Goal: Information Seeking & Learning: Learn about a topic

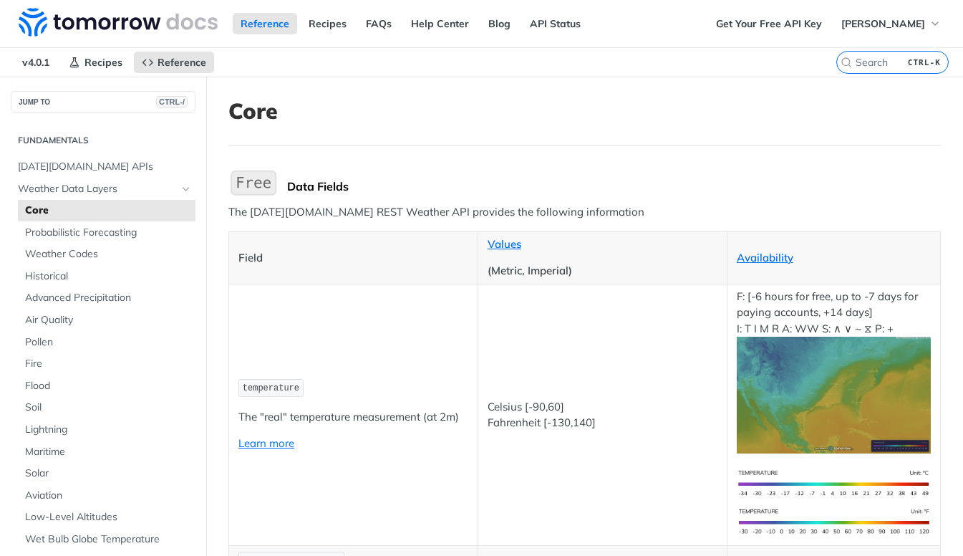
click at [344, 207] on p "The [DATE][DOMAIN_NAME] REST Weather API provides the following information" at bounding box center [584, 212] width 713 height 16
click at [257, 186] on img "Expand image" at bounding box center [253, 183] width 50 height 30
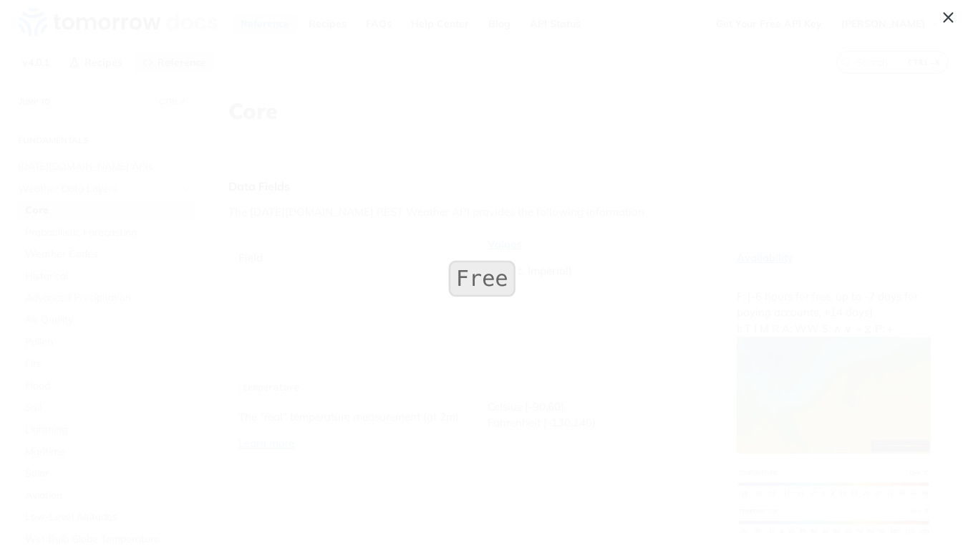
click at [232, 232] on span "Collapse image" at bounding box center [481, 278] width 963 height 556
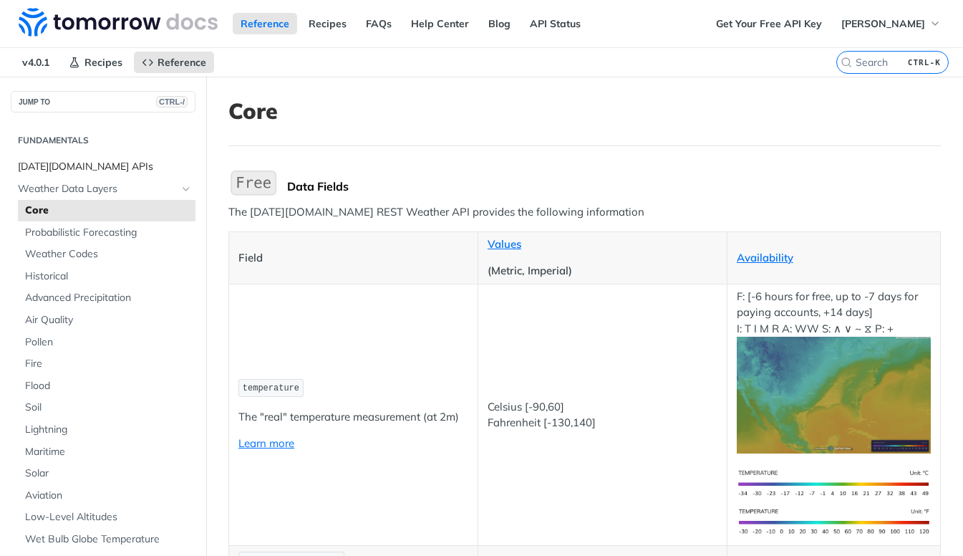
click at [90, 162] on span "[DATE][DOMAIN_NAME] APIs" at bounding box center [105, 167] width 174 height 14
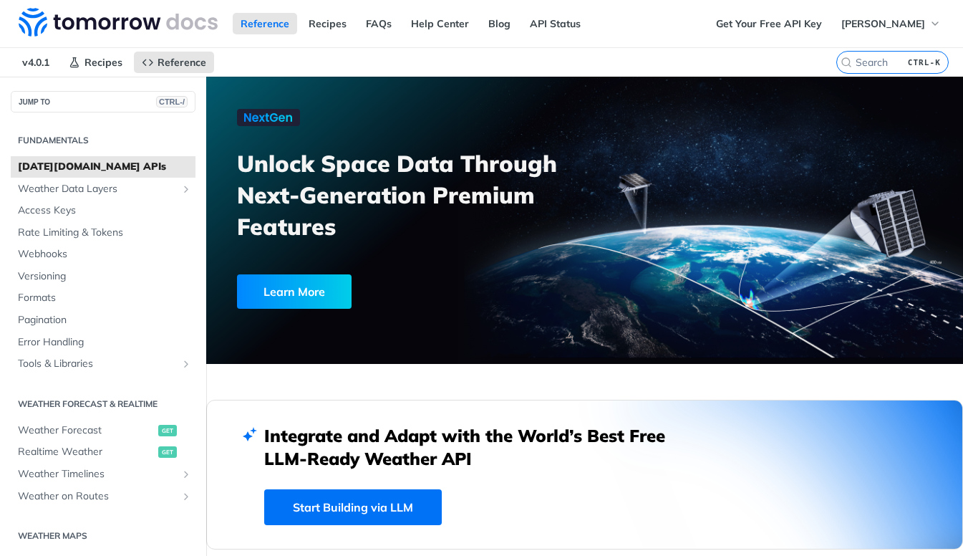
click at [337, 458] on h2 "Integrate and Adapt with the World’s Best Free LLM-Ready Weather API" at bounding box center [475, 447] width 423 height 46
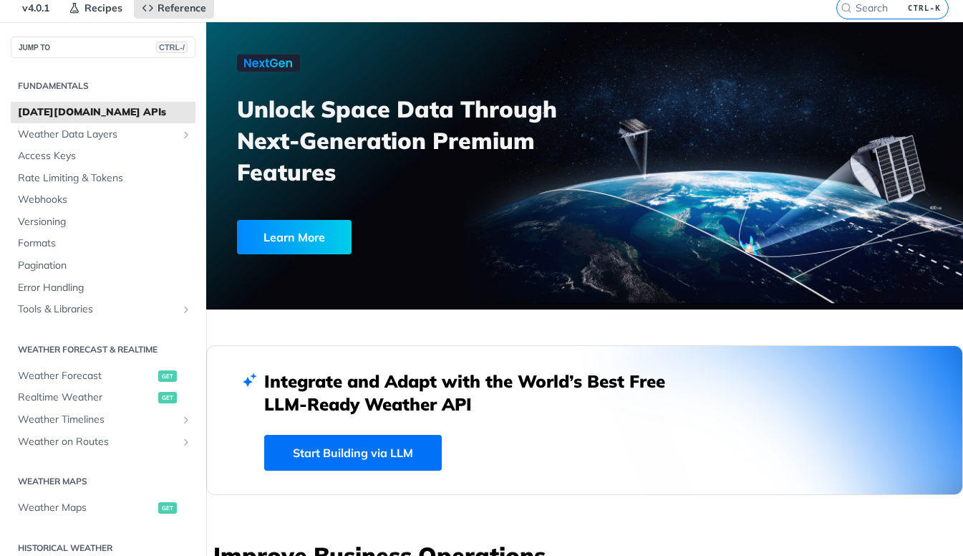
scroll to position [57, 0]
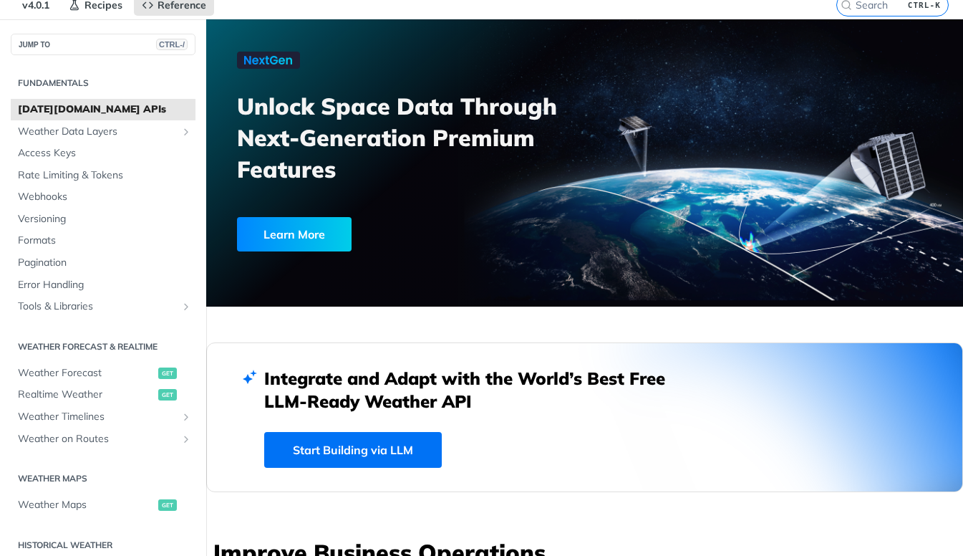
click at [359, 456] on link "Start Building via LLM" at bounding box center [353, 450] width 178 height 36
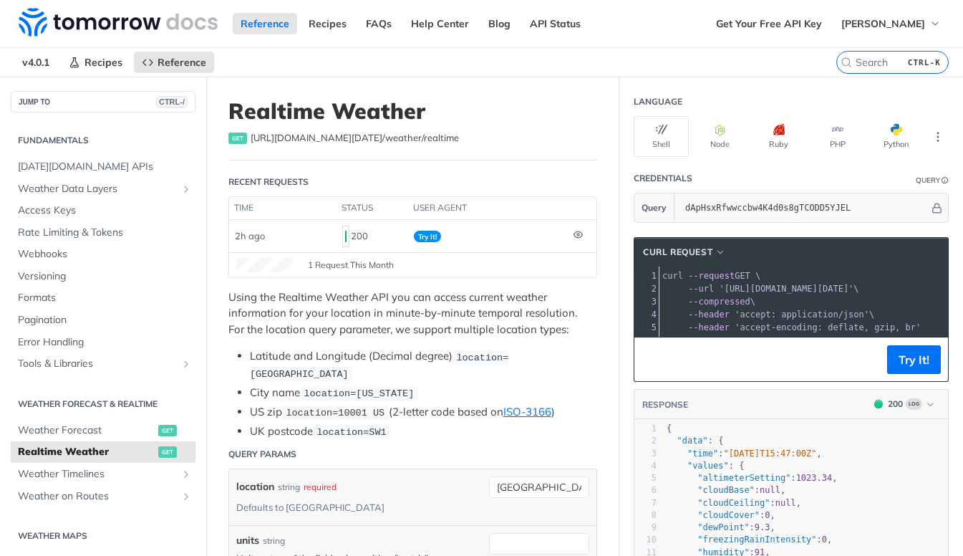
scroll to position [690, 0]
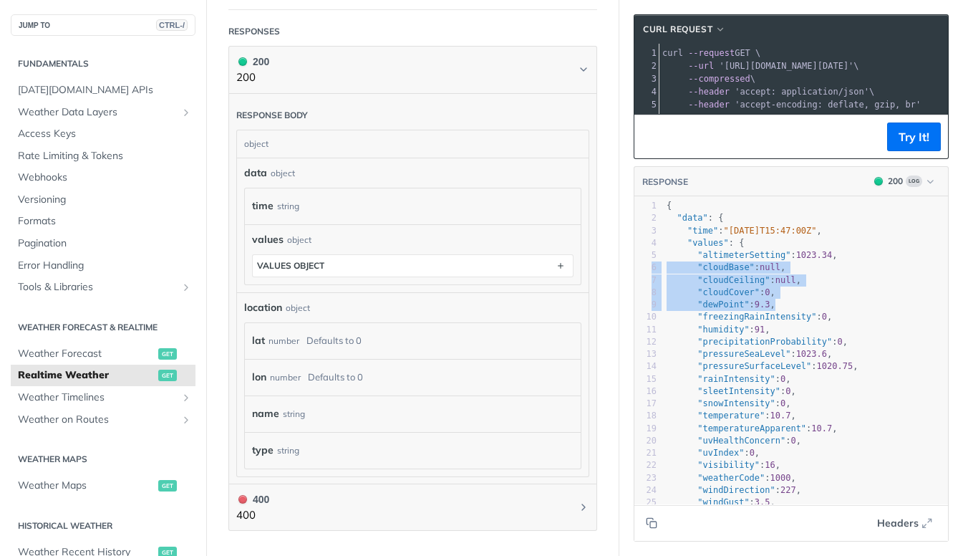
drag, startPoint x: 952, startPoint y: 318, endPoint x: 950, endPoint y: 264, distance: 53.7
click at [950, 264] on section "cURL Request xxxxxxxxxx 1 curl --request GET \ 2 --url 'https://api.tomorrow.io…" at bounding box center [792, 278] width 344 height 556
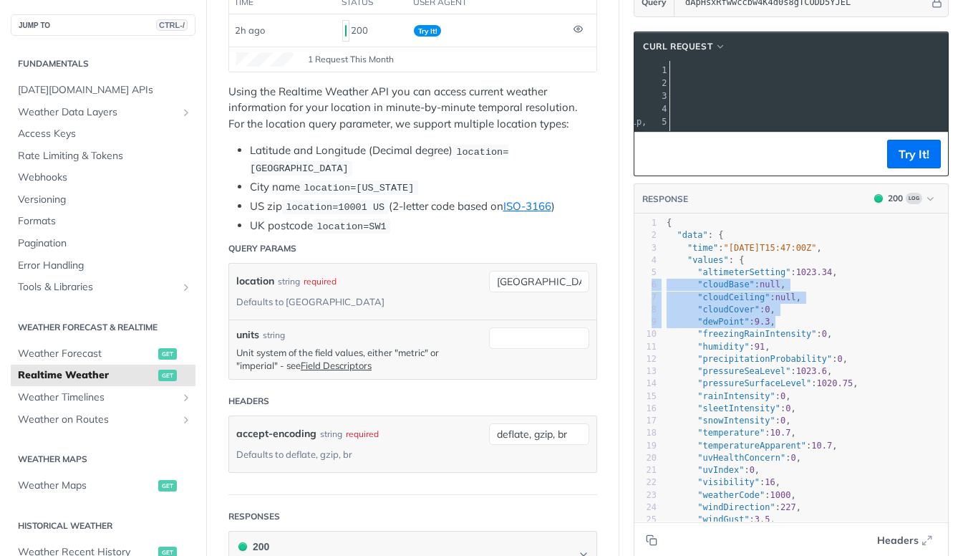
scroll to position [0, 0]
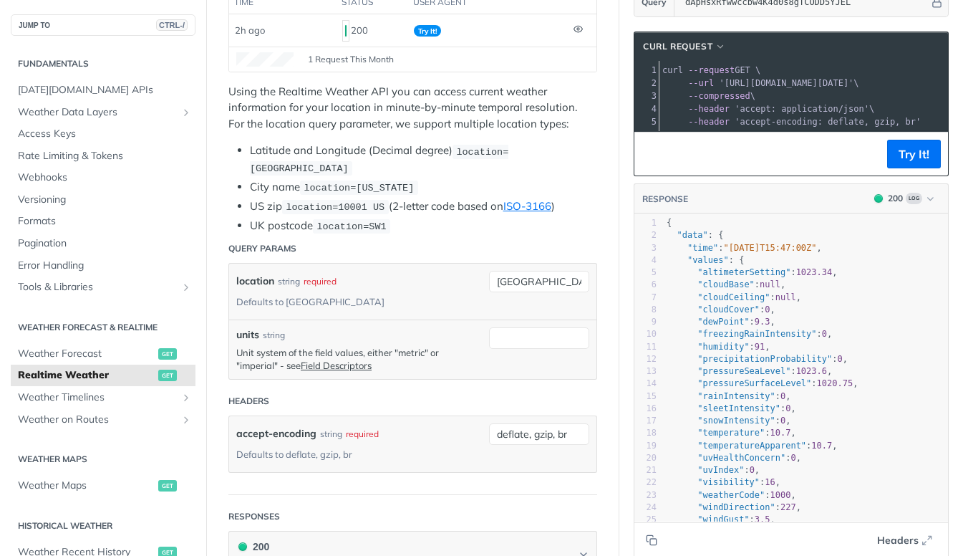
click at [550, 319] on div "units string Unit system of the field values, either "metric" or "imperial" - s…" at bounding box center [412, 348] width 367 height 59
click at [551, 289] on div "location string required Defaults to toronto Brisbane" at bounding box center [412, 292] width 367 height 56
click at [552, 278] on input "Brisbane" at bounding box center [539, 281] width 100 height 21
type input "Brisbane, Queensland"
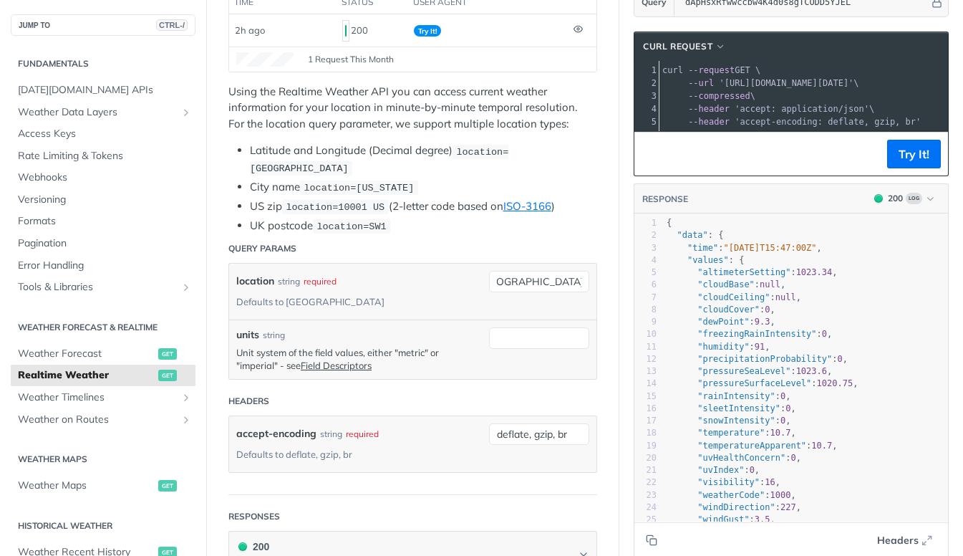
scroll to position [0, 0]
click at [478, 238] on header "Query Params" at bounding box center [412, 248] width 369 height 29
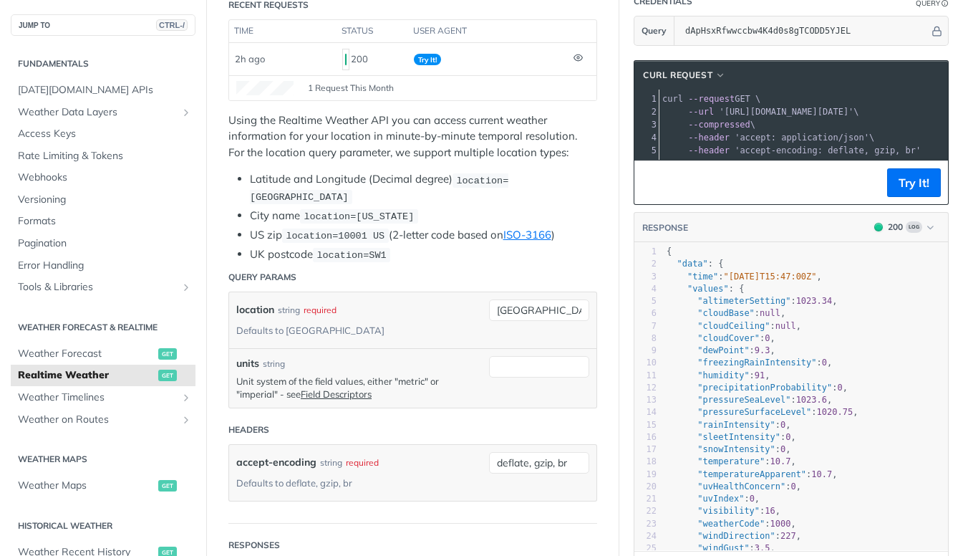
scroll to position [148, 0]
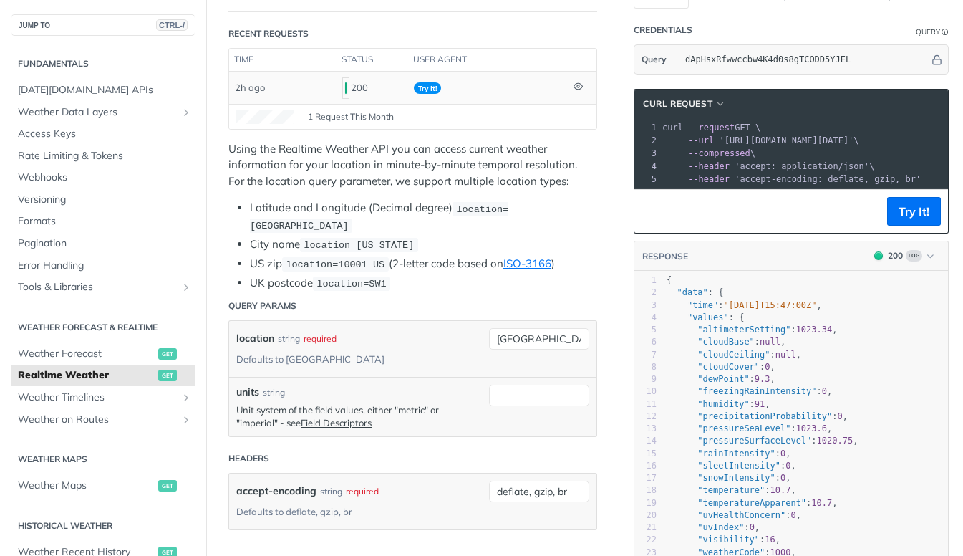
click at [423, 88] on span "Try It!" at bounding box center [427, 87] width 27 height 11
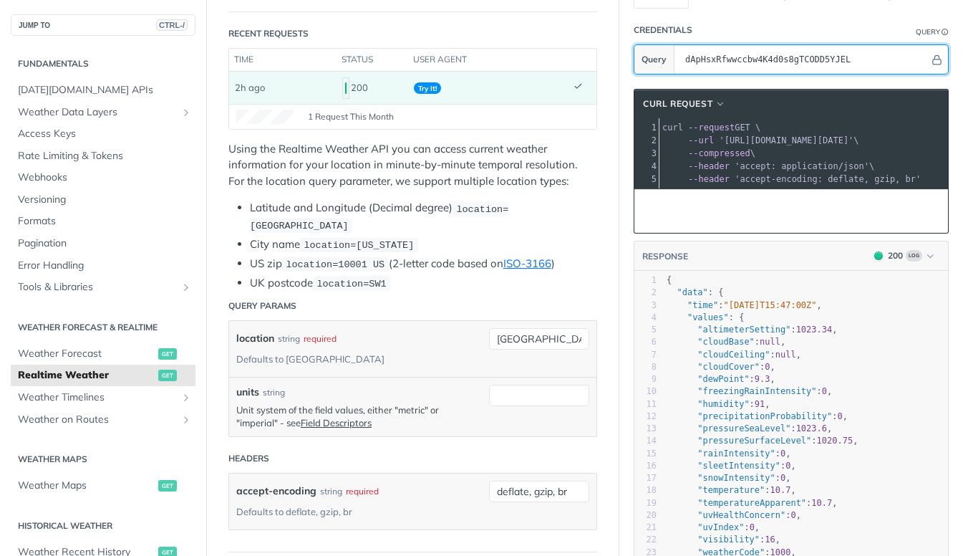
click at [751, 64] on input "dApHsxRfwwccbw4K4d0s8gTCODD5YJEL" at bounding box center [803, 59] width 251 height 29
drag, startPoint x: 835, startPoint y: 65, endPoint x: 538, endPoint y: 59, distance: 297.3
click at [456, 170] on p "Using the Realtime Weather API you can access current weather information for y…" at bounding box center [412, 165] width 369 height 49
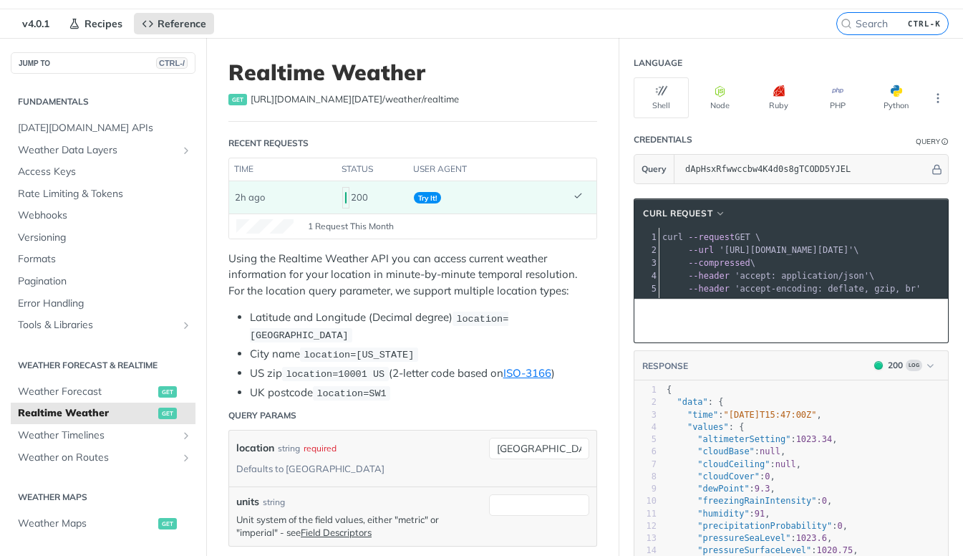
scroll to position [5, 0]
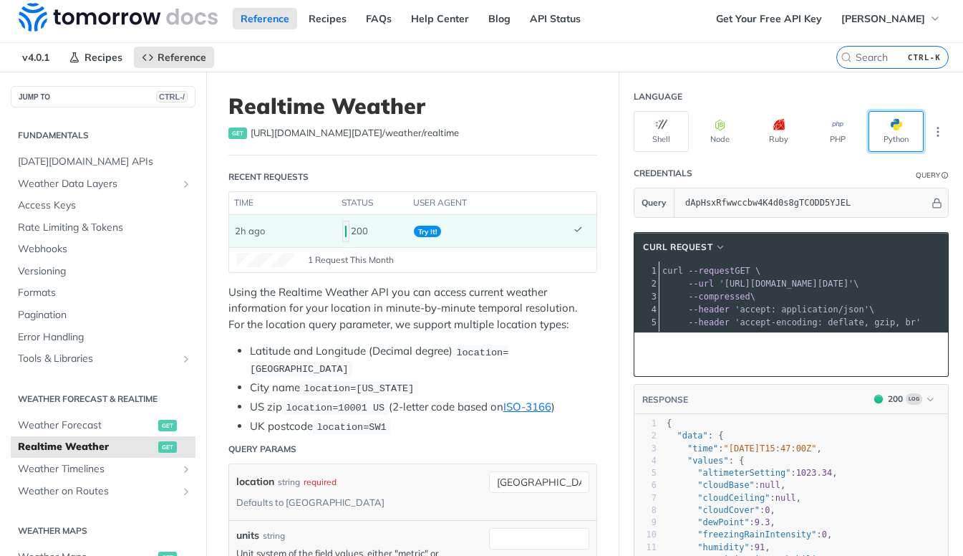
click at [880, 138] on button "Python" at bounding box center [896, 131] width 55 height 41
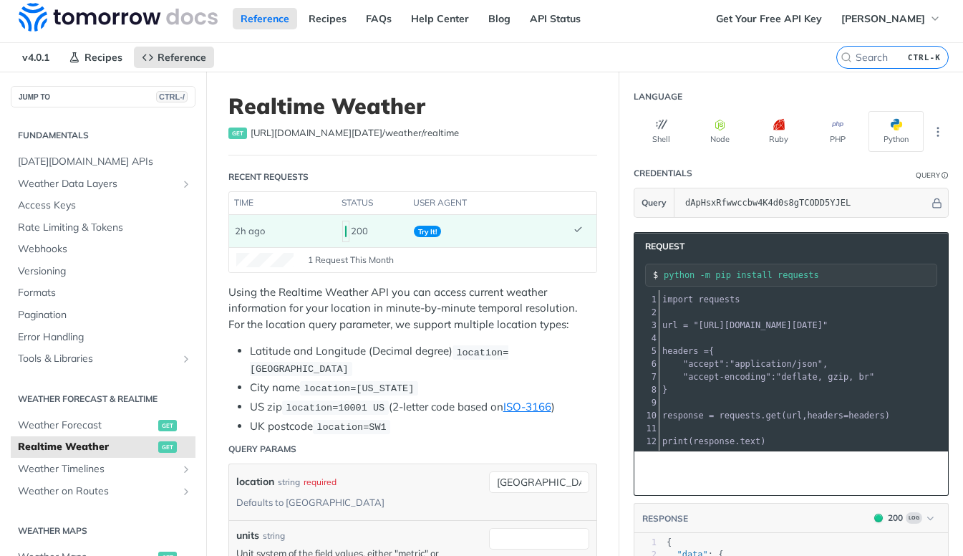
click at [473, 446] on header "Query Params" at bounding box center [412, 449] width 369 height 29
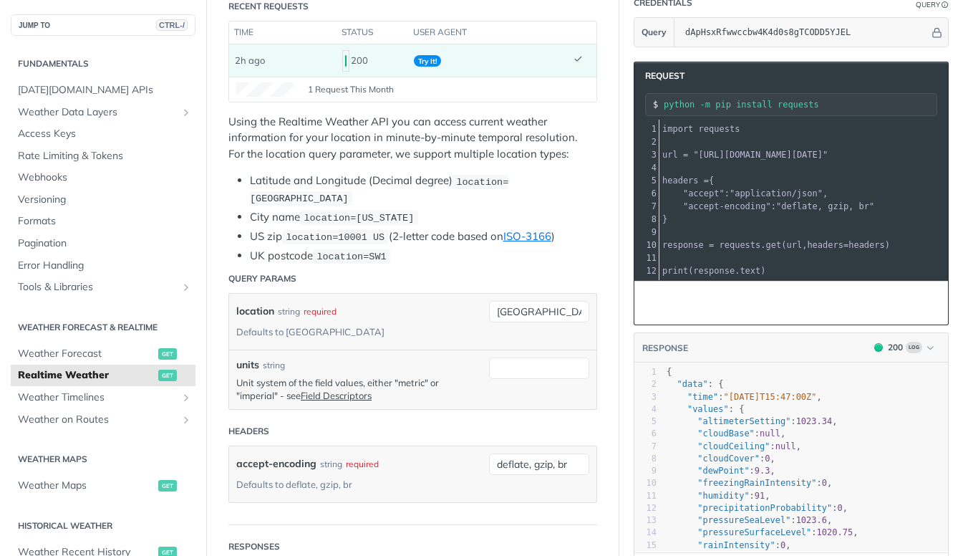
scroll to position [177, 0]
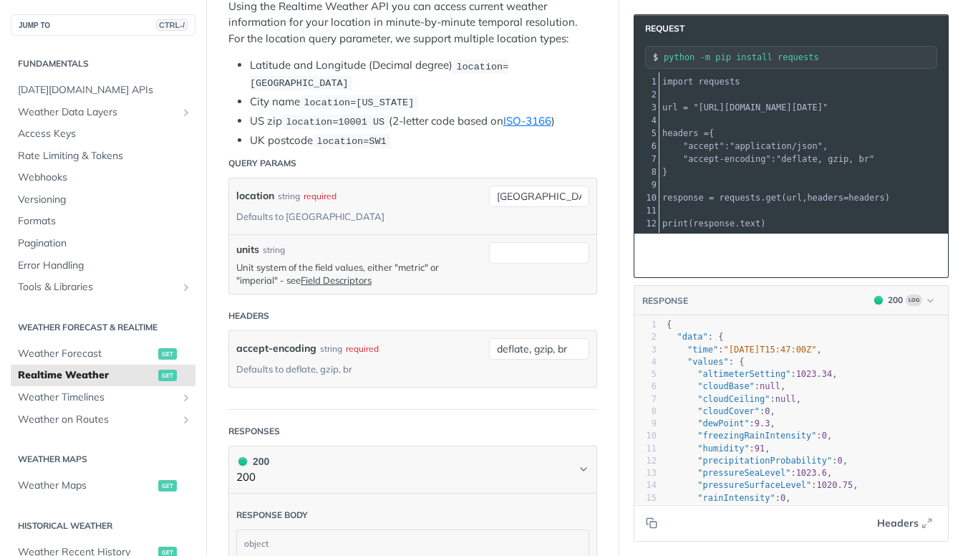
click at [473, 446] on article "Realtime Weather get https://api.tomorrow.io/v4 /weather/realtime Recent Reques…" at bounding box center [412, 460] width 413 height 1349
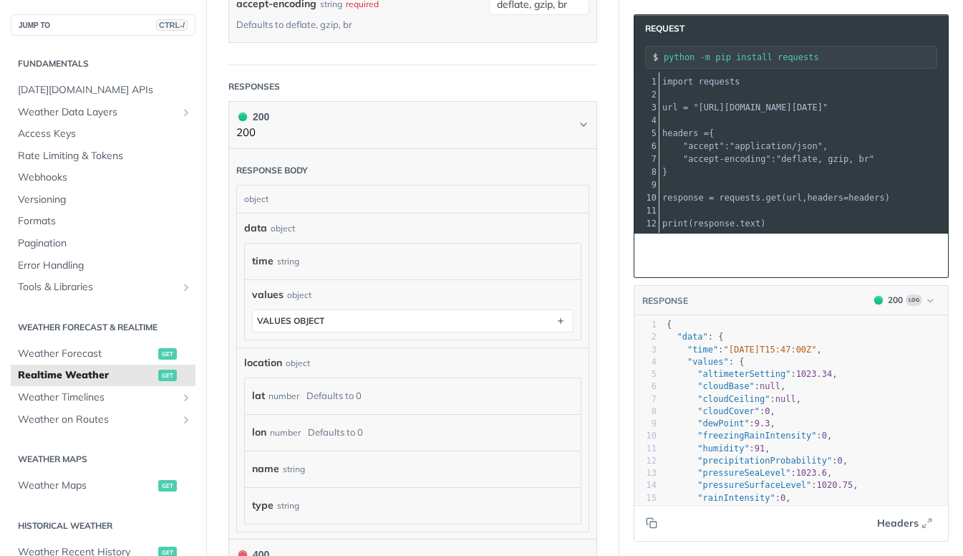
scroll to position [607, 0]
